Goal: Information Seeking & Learning: Understand process/instructions

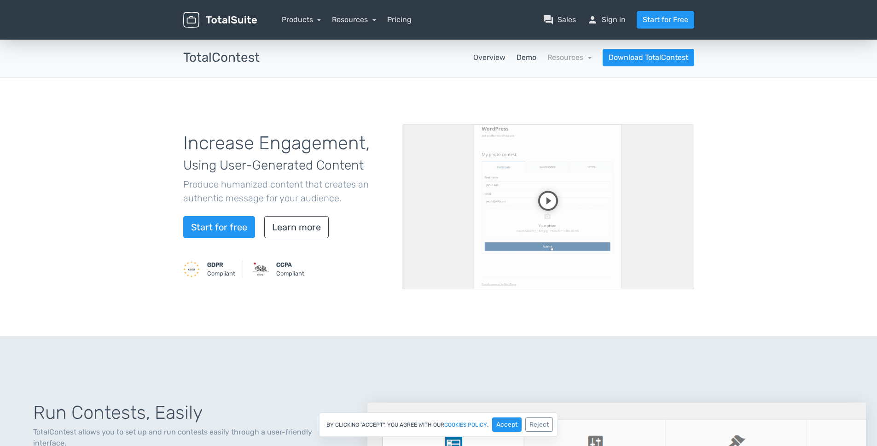
click at [526, 58] on link "Demo" at bounding box center [527, 57] width 20 height 11
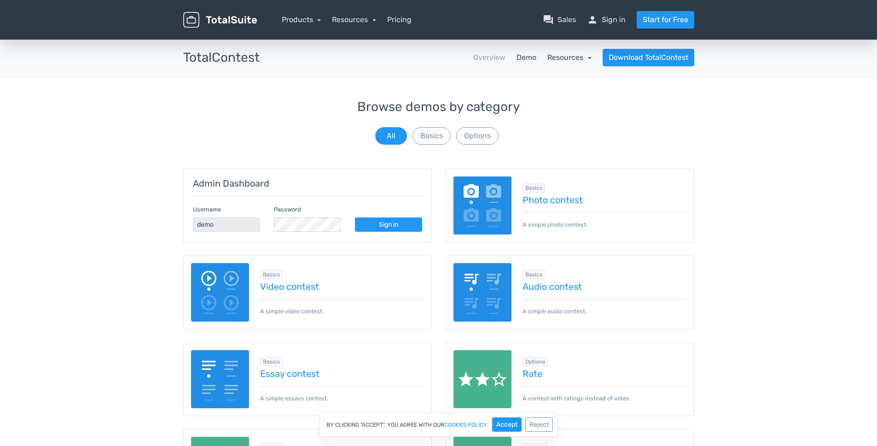
click at [576, 60] on link "Resources" at bounding box center [569, 57] width 44 height 9
click at [561, 87] on link "school Documentation" at bounding box center [548, 83] width 87 height 26
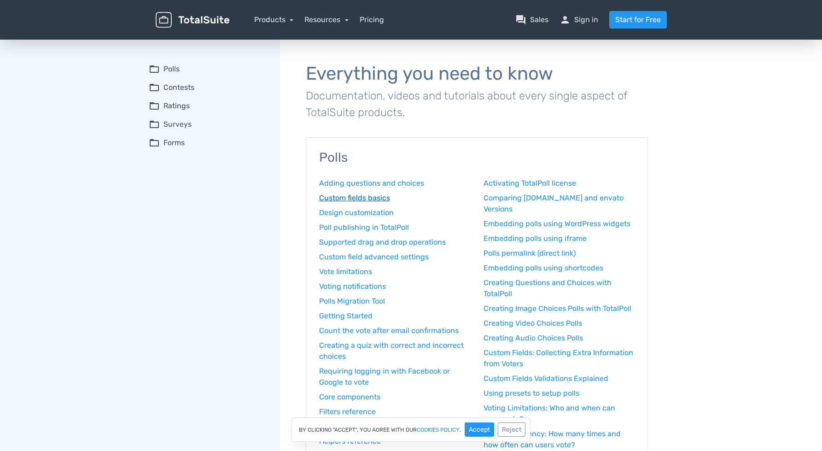
scroll to position [2, 0]
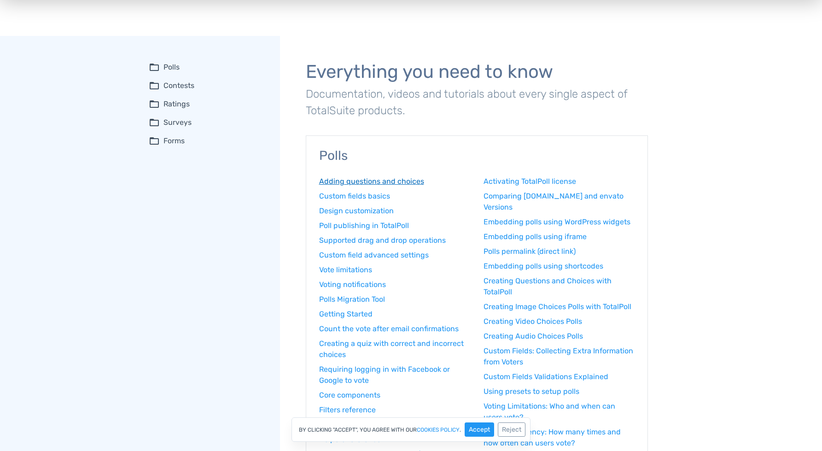
click at [378, 184] on link "Adding questions and choices" at bounding box center [394, 181] width 151 height 11
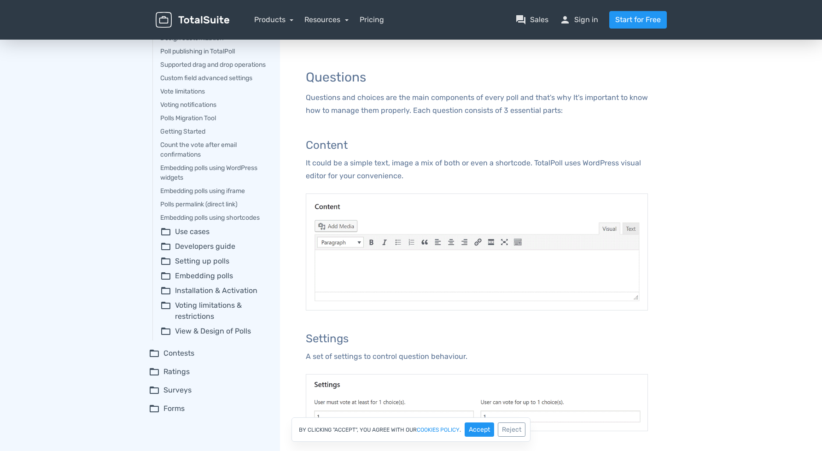
scroll to position [84, 0]
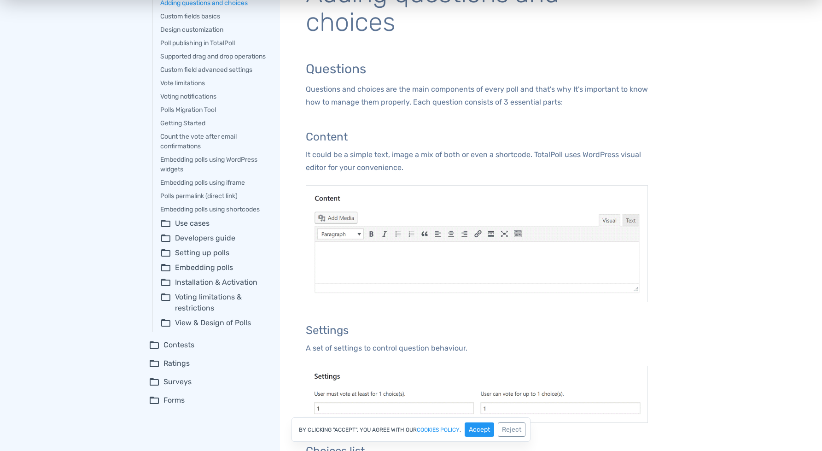
click at [389, 157] on p "It could be a simple text, image a mix of both or even a shortcode. TotalPoll u…" at bounding box center [477, 161] width 342 height 26
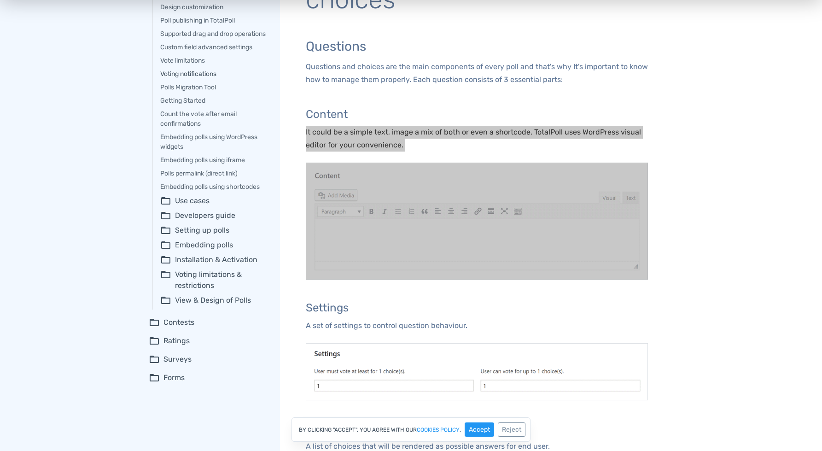
scroll to position [101, 0]
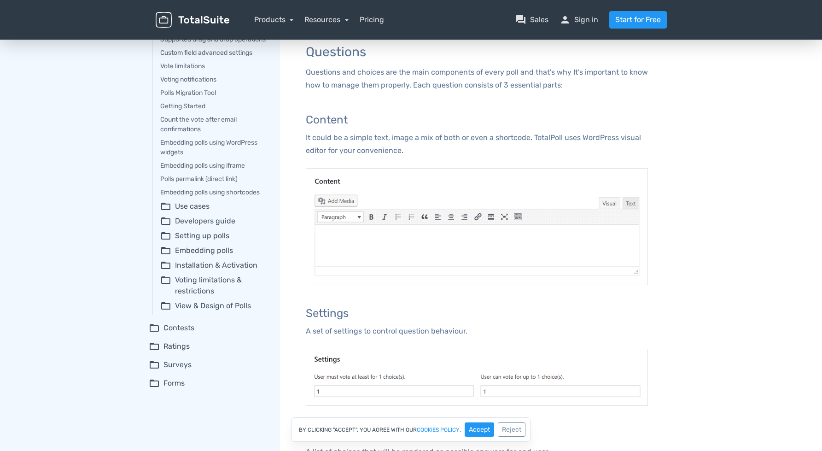
click at [210, 227] on summary "folder_open Developers guide" at bounding box center [213, 220] width 107 height 11
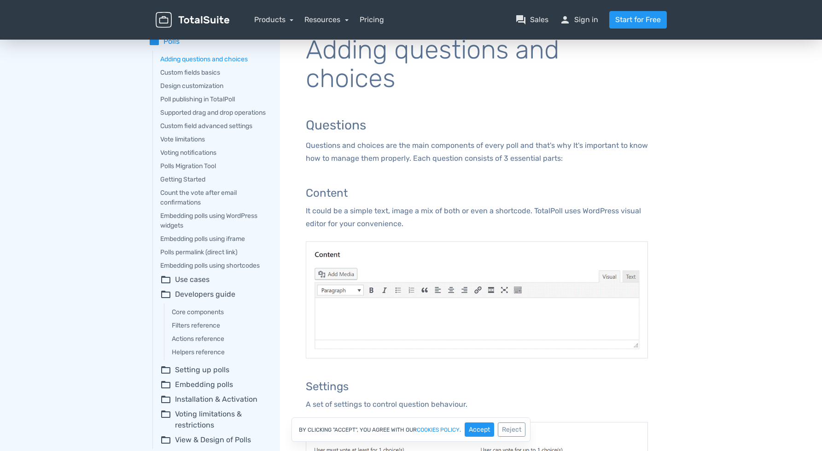
scroll to position [0, 0]
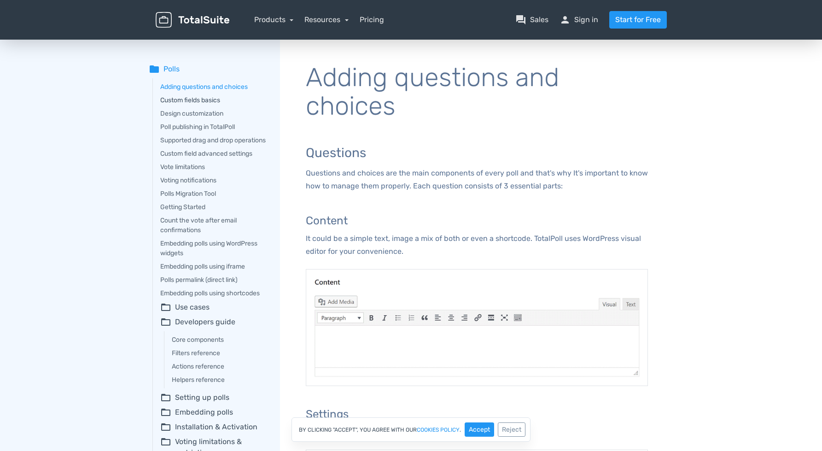
click at [170, 97] on link "Custom fields basics" at bounding box center [213, 100] width 107 height 10
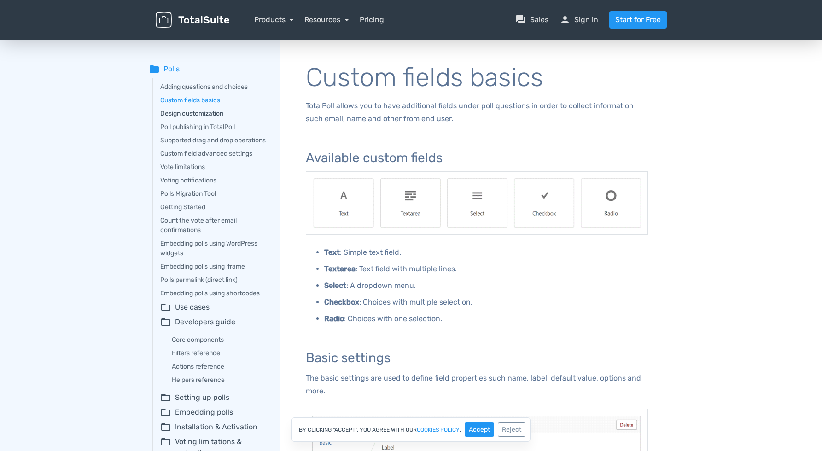
click at [198, 114] on link "Design customization" at bounding box center [213, 114] width 107 height 10
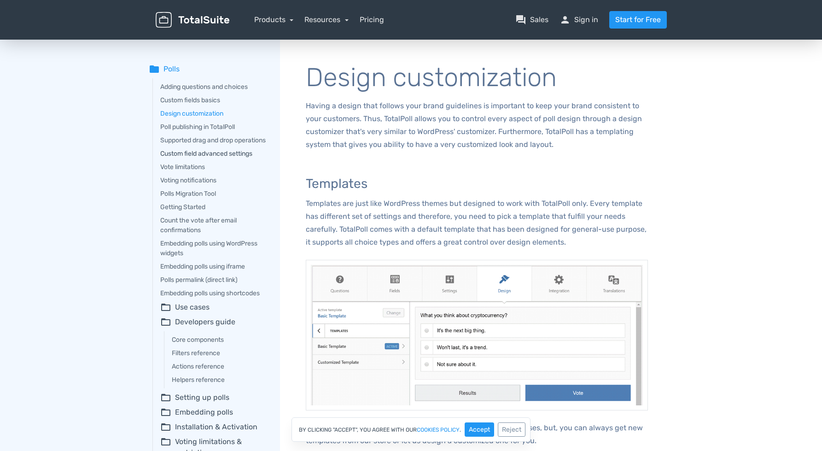
click at [207, 158] on link "Custom field advanced settings" at bounding box center [213, 154] width 107 height 10
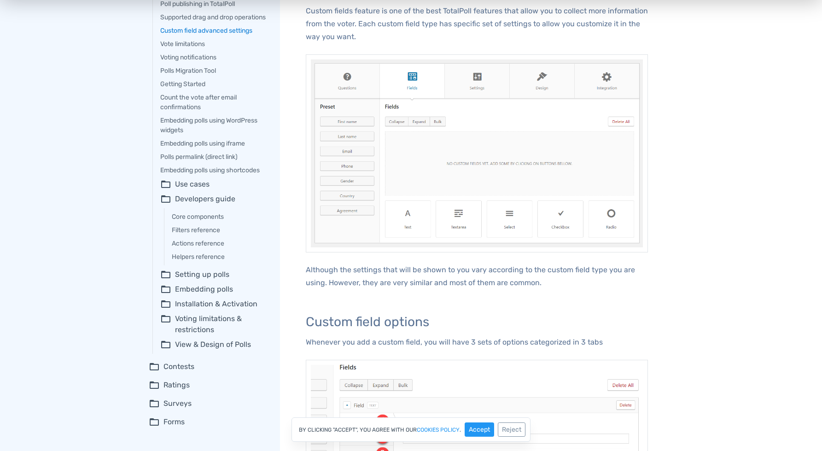
scroll to position [175, 0]
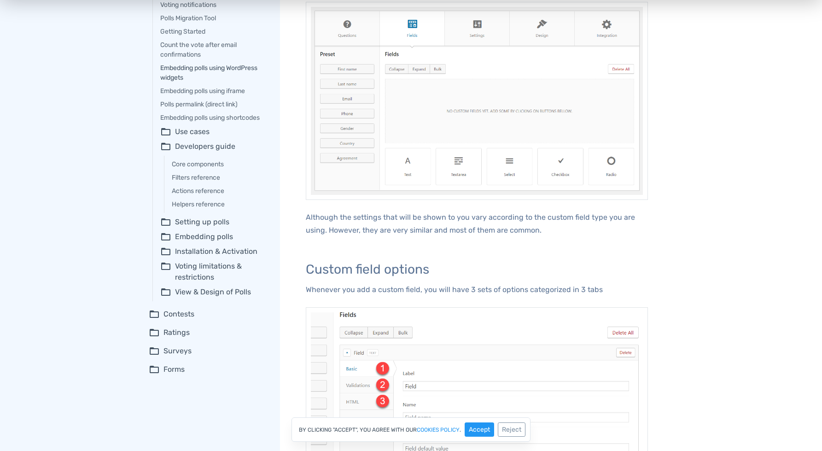
click at [231, 81] on link "Embedding polls using WordPress widgets" at bounding box center [213, 72] width 107 height 19
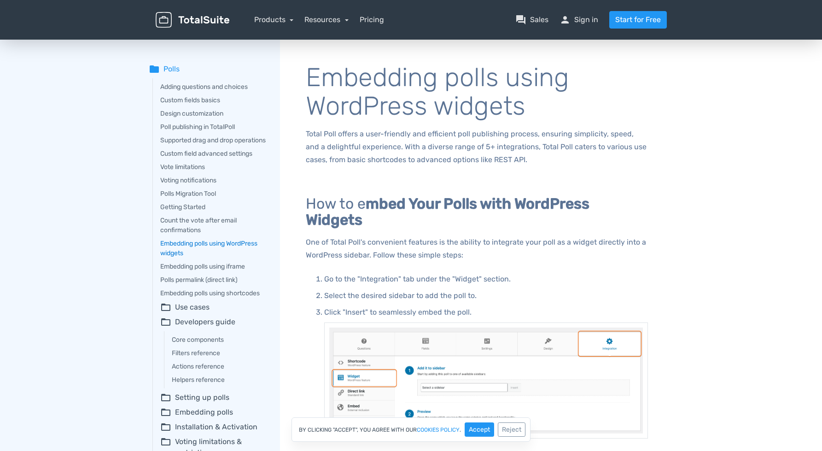
scroll to position [192, 0]
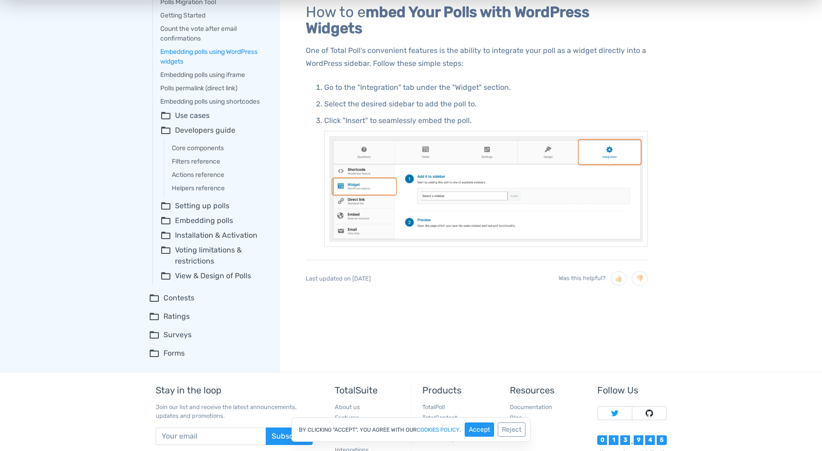
click at [185, 303] on summary "folder_open Contests" at bounding box center [208, 297] width 118 height 11
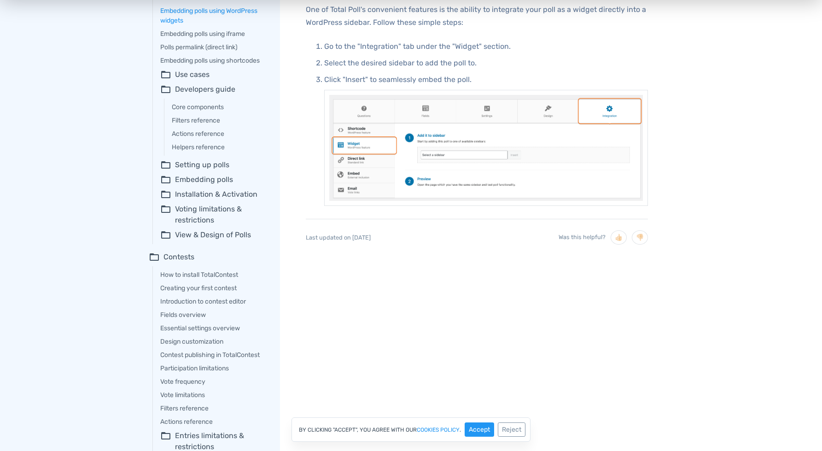
scroll to position [277, 0]
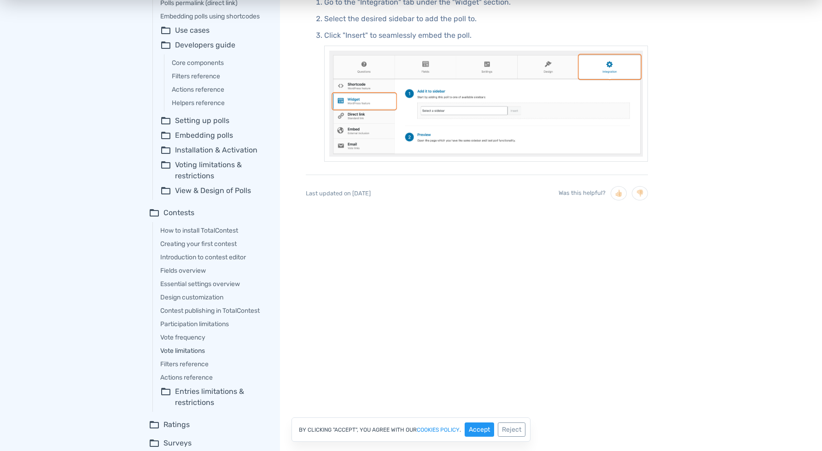
click at [197, 355] on link "Vote limitations" at bounding box center [213, 351] width 107 height 10
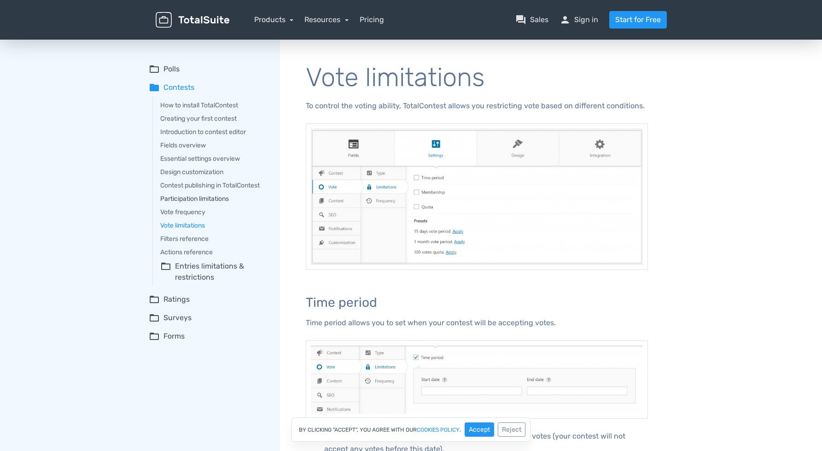
click at [188, 198] on link "Participation limitations" at bounding box center [213, 199] width 107 height 10
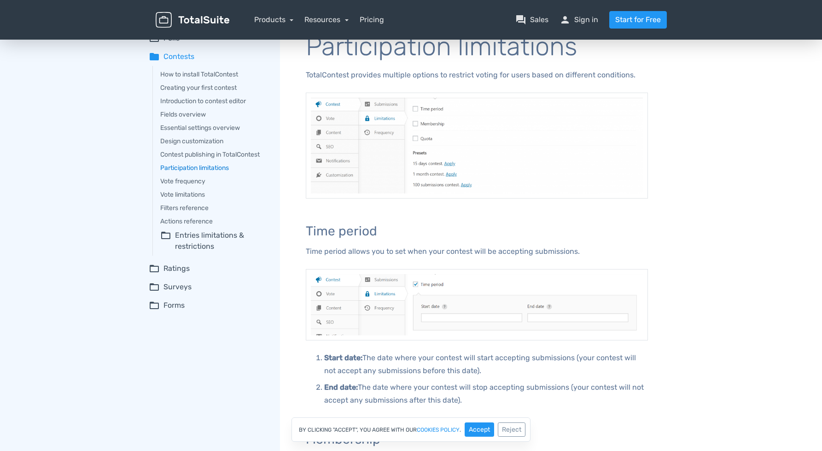
scroll to position [103, 0]
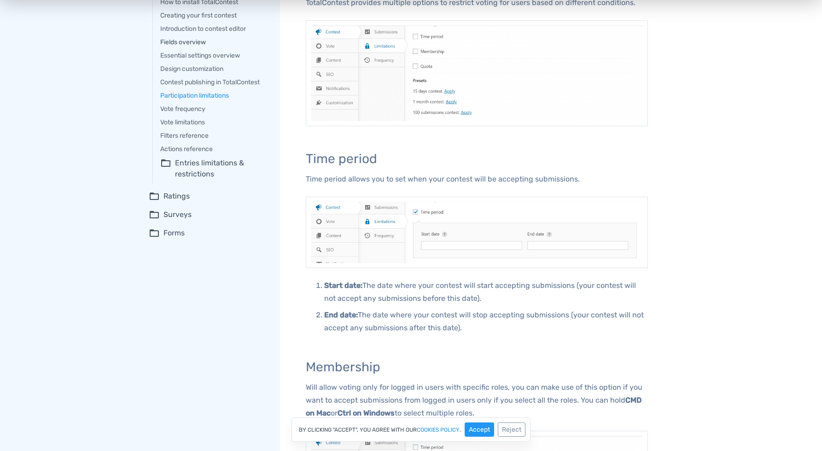
click at [187, 43] on link "Fields overview" at bounding box center [213, 42] width 107 height 10
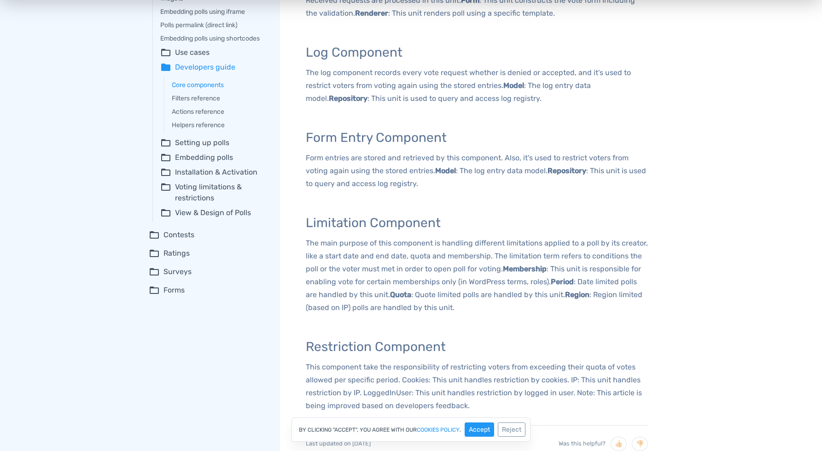
scroll to position [256, 0]
